Goal: Task Accomplishment & Management: Manage account settings

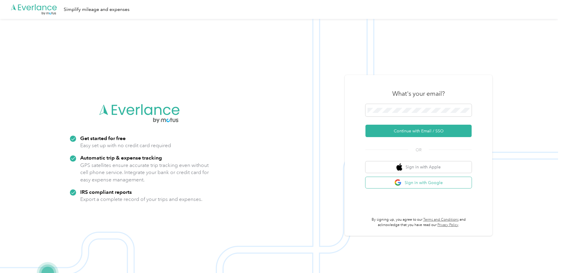
click at [406, 180] on button "Sign in with Google" at bounding box center [419, 183] width 106 height 12
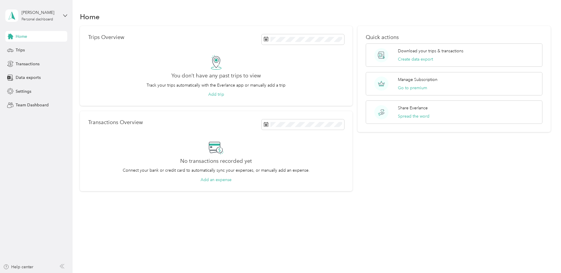
click at [68, 14] on aside "[PERSON_NAME] Personal dashboard Home Trips Transactions Data exports Settings …" at bounding box center [36, 136] width 73 height 273
click at [66, 14] on icon at bounding box center [65, 16] width 4 height 4
click at [184, 30] on div "Trips Overview You don’t have any past trips to view Track your trips automatic…" at bounding box center [216, 66] width 273 height 80
click at [33, 93] on div "Settings" at bounding box center [36, 91] width 62 height 11
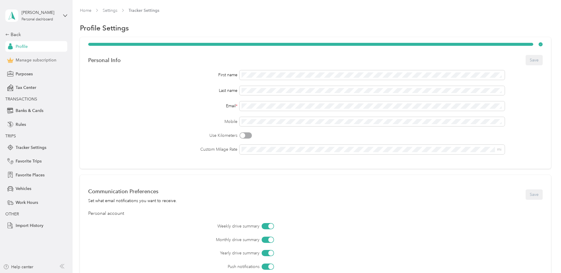
click at [38, 58] on span "Manage subscription" at bounding box center [36, 60] width 41 height 6
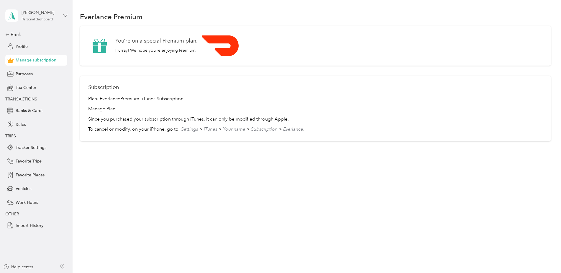
click at [108, 114] on div "Plan: Everlance Premium - iTunes Subscription Manage Plan: Since you purchased …" at bounding box center [315, 113] width 455 height 37
click at [108, 118] on p "Since you purchased your subscription through iTunes, it can only be modified t…" at bounding box center [315, 119] width 455 height 7
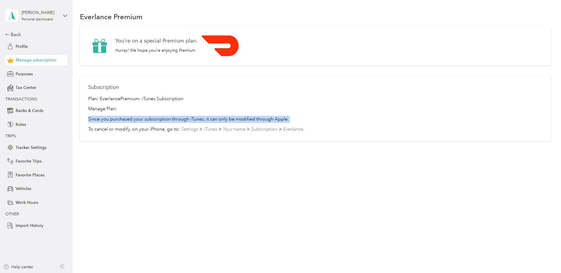
click at [108, 118] on p "Since you purchased your subscription through iTunes, it can only be modified t…" at bounding box center [315, 119] width 455 height 7
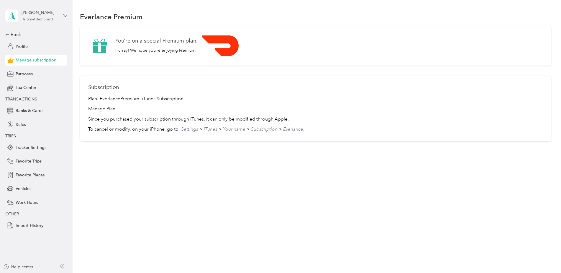
drag, startPoint x: 108, startPoint y: 118, endPoint x: 184, endPoint y: 54, distance: 99.2
click at [184, 54] on div "You’re on a special Premium plan. Hurray! We hope you’re enjoying Premium." at bounding box center [315, 45] width 455 height 23
click at [172, 48] on p "Hurray! We hope you’re enjoying Premium." at bounding box center [156, 50] width 82 height 6
click at [217, 53] on img at bounding box center [220, 45] width 37 height 21
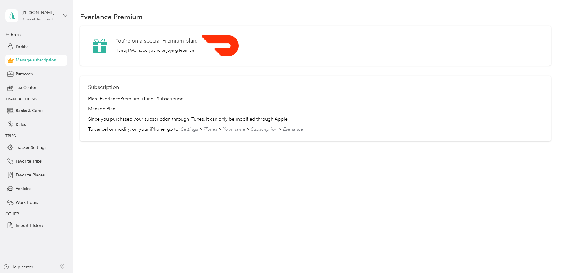
click at [219, 64] on div "You’re on a special Premium plan. Hurray! We hope you’re enjoying Premium. You’…" at bounding box center [315, 46] width 471 height 40
click at [66, 265] on div "Help center" at bounding box center [36, 267] width 66 height 9
click at [63, 265] on icon at bounding box center [62, 265] width 5 height 5
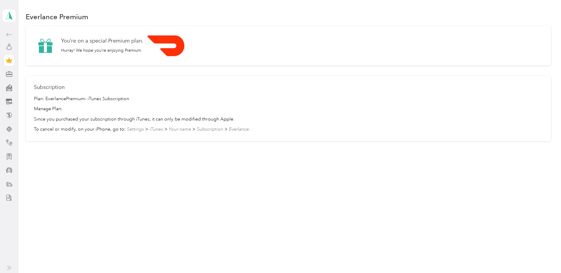
click at [10, 269] on icon at bounding box center [9, 267] width 5 height 5
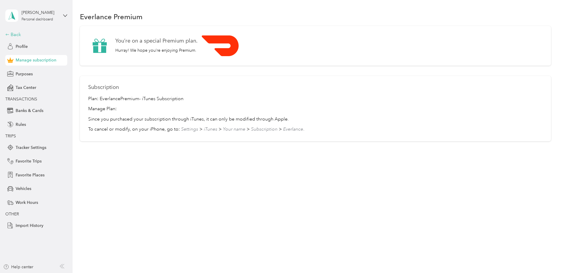
click at [13, 35] on div "Back" at bounding box center [34, 34] width 59 height 7
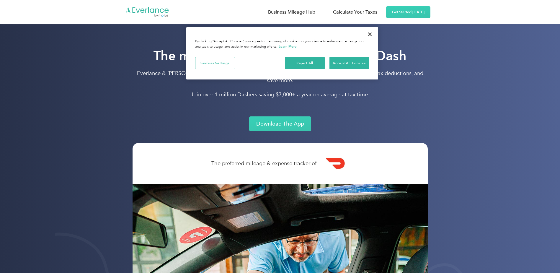
click at [410, 93] on div "The mileage & expense app for DoorDash Everlance & DoorDash teamed up to help D…" at bounding box center [279, 76] width 295 height 56
click at [399, 9] on link "Get Started Today" at bounding box center [408, 12] width 44 height 12
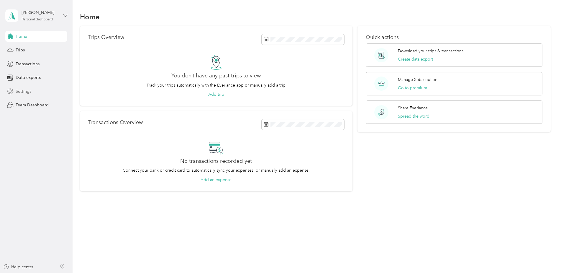
click at [25, 92] on span "Settings" at bounding box center [24, 91] width 16 height 6
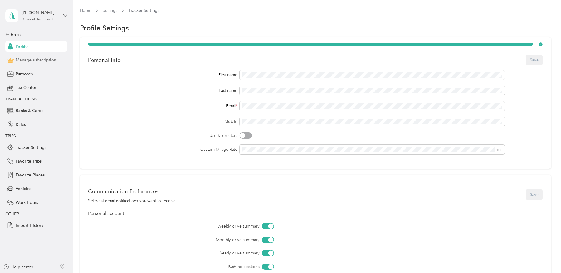
click at [37, 58] on span "Manage subscription" at bounding box center [36, 60] width 41 height 6
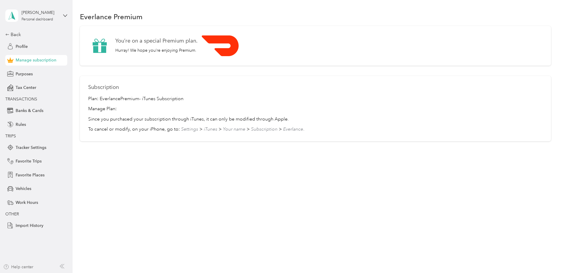
click at [22, 266] on div "Help center" at bounding box center [18, 266] width 30 height 6
click at [21, 265] on div "Help center" at bounding box center [18, 266] width 30 height 6
click at [6, 35] on icon at bounding box center [7, 34] width 4 height 4
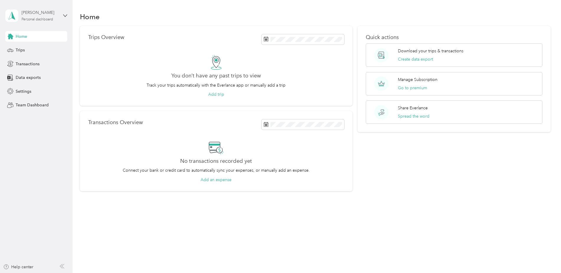
click at [38, 18] on div "Personal dashboard" at bounding box center [38, 20] width 32 height 4
click at [130, 35] on div "Trips Overview" at bounding box center [216, 39] width 256 height 10
click at [23, 93] on span "Settings" at bounding box center [24, 91] width 16 height 6
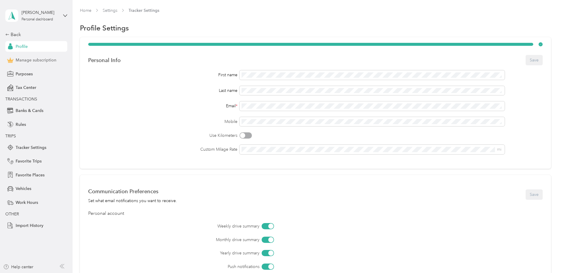
click at [15, 58] on div "Manage subscription" at bounding box center [36, 60] width 62 height 11
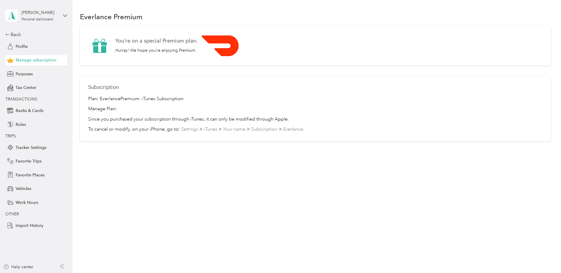
click at [152, 51] on p "Hurray! We hope you’re enjoying Premium." at bounding box center [156, 50] width 82 height 6
click at [194, 130] on span "Settings" at bounding box center [189, 129] width 17 height 6
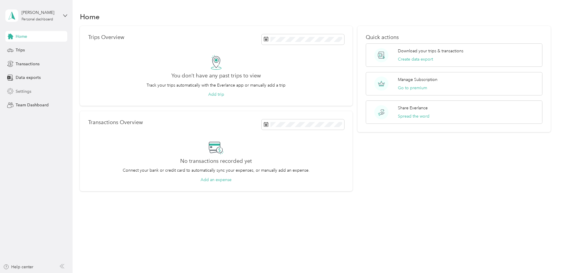
click at [30, 94] on span "Settings" at bounding box center [24, 91] width 16 height 6
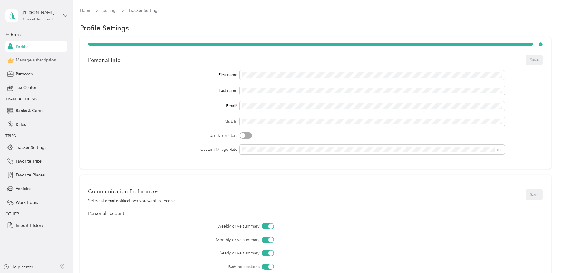
click at [41, 64] on div "Manage subscription" at bounding box center [36, 60] width 62 height 11
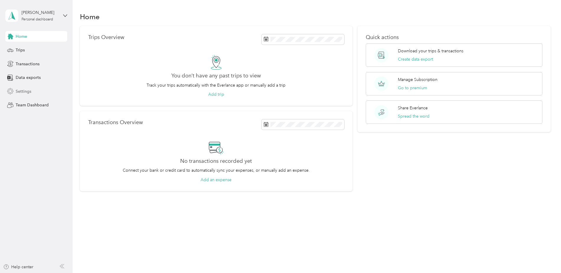
click at [17, 92] on span "Settings" at bounding box center [24, 91] width 16 height 6
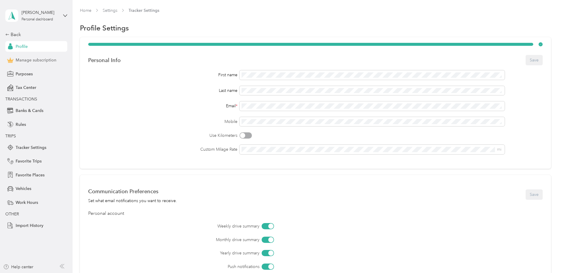
click at [29, 58] on span "Manage subscription" at bounding box center [36, 60] width 41 height 6
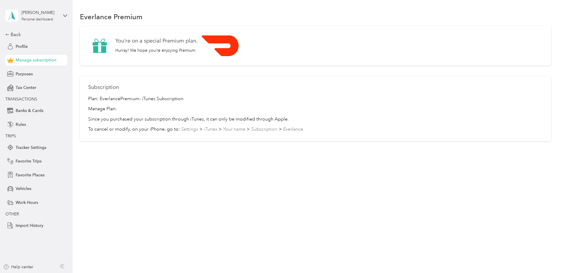
click at [120, 243] on div "Everlance Premium You’re on a special Premium plan. Hurray! We hope you’re enjo…" at bounding box center [316, 136] width 486 height 273
